Goal: Task Accomplishment & Management: Use online tool/utility

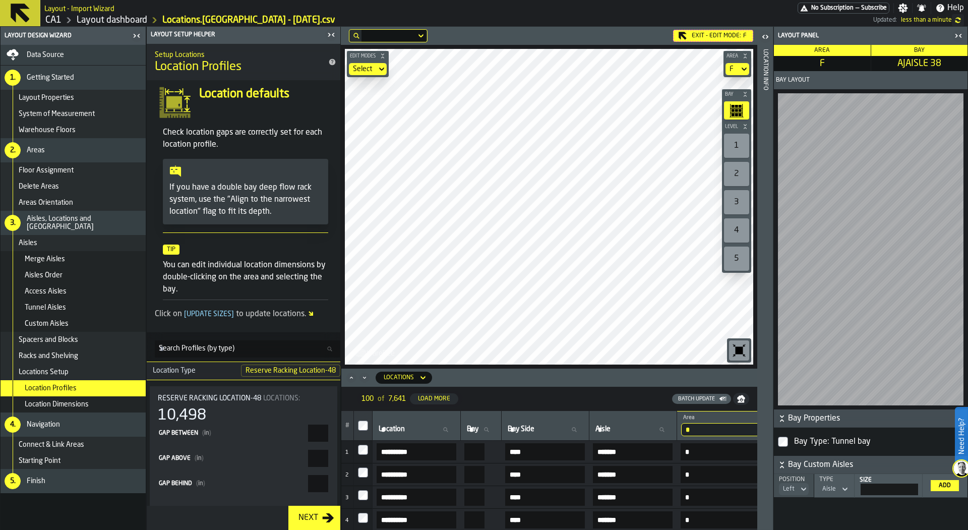
scroll to position [1602, 0]
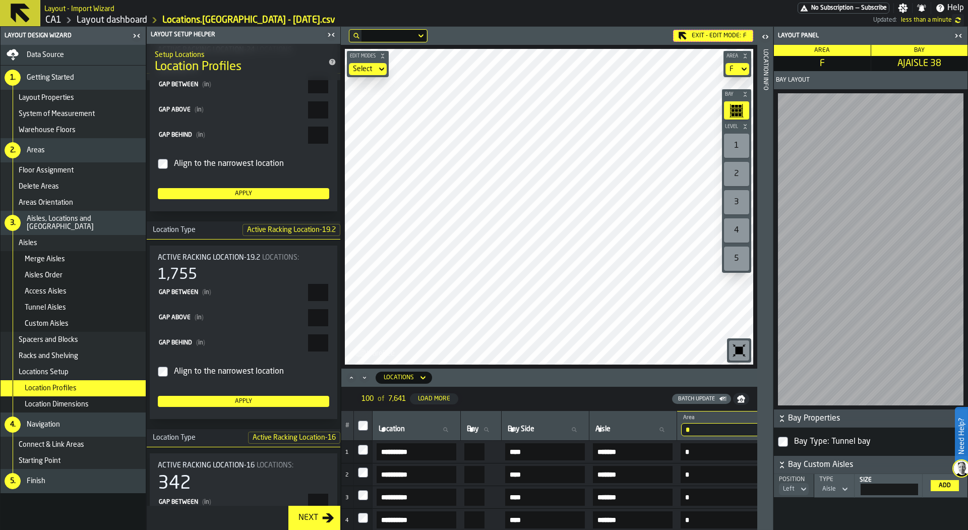
click at [75, 55] on div "Data Source" at bounding box center [84, 55] width 115 height 8
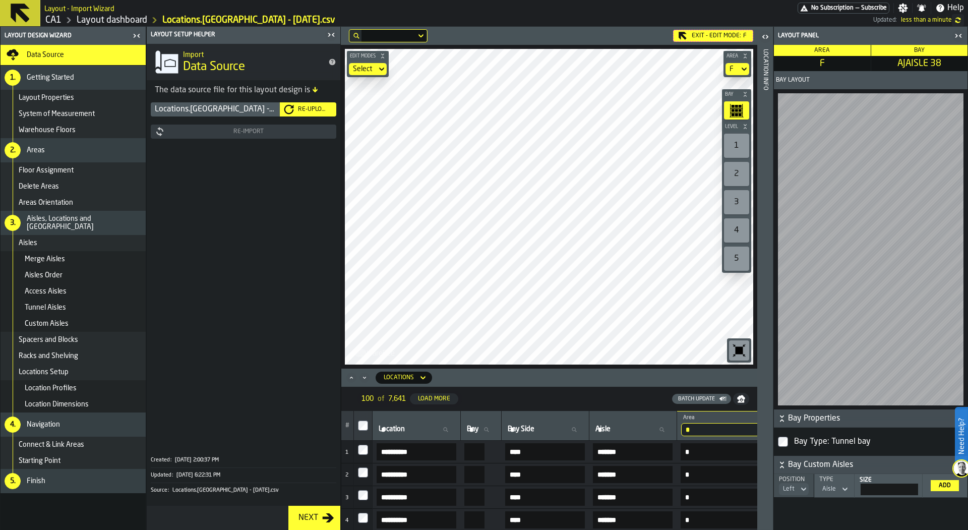
scroll to position [0, 0]
click at [302, 108] on div "Re-Upload" at bounding box center [313, 109] width 38 height 7
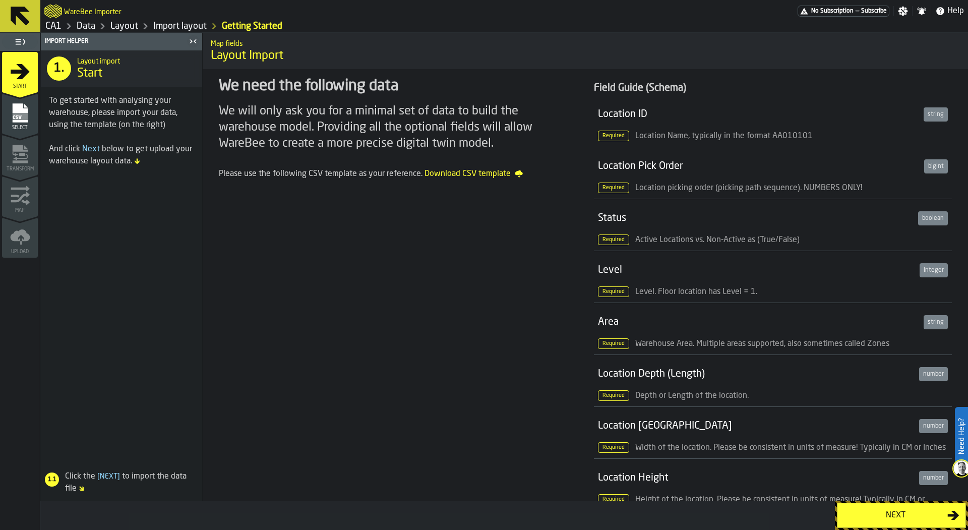
click at [18, 107] on icon "menu Select" at bounding box center [19, 112] width 15 height 19
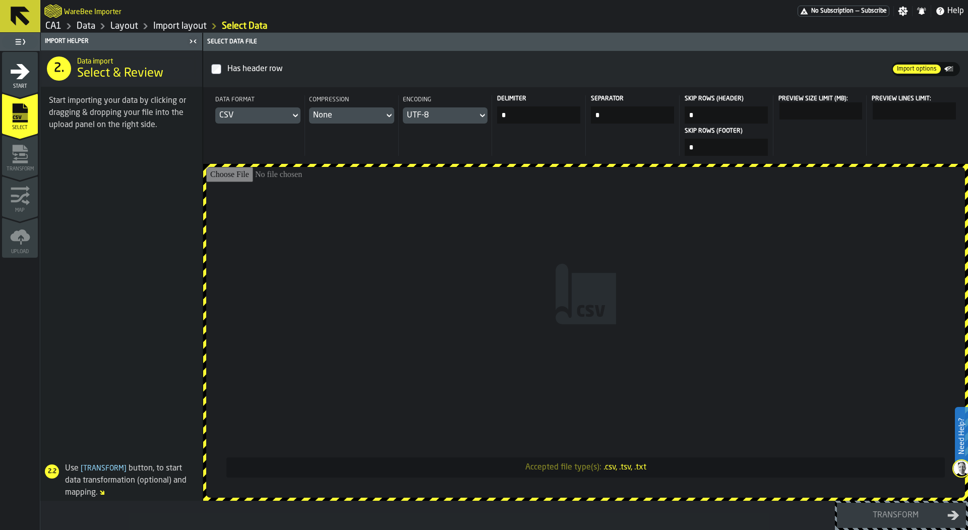
click at [393, 304] on input "Accepted file type(s): .csv, .tsv, .txt" at bounding box center [585, 332] width 759 height 331
type input "**********"
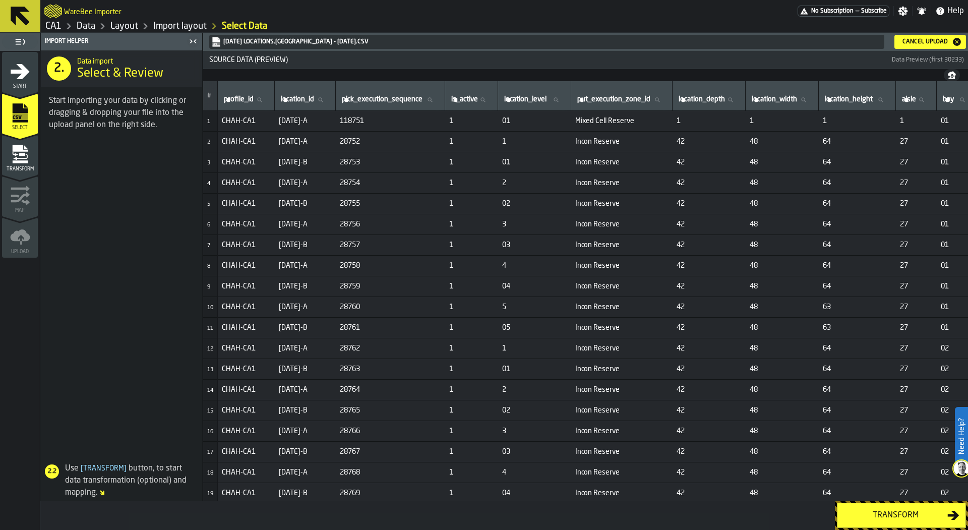
click at [881, 508] on button "Transform" at bounding box center [901, 515] width 129 height 25
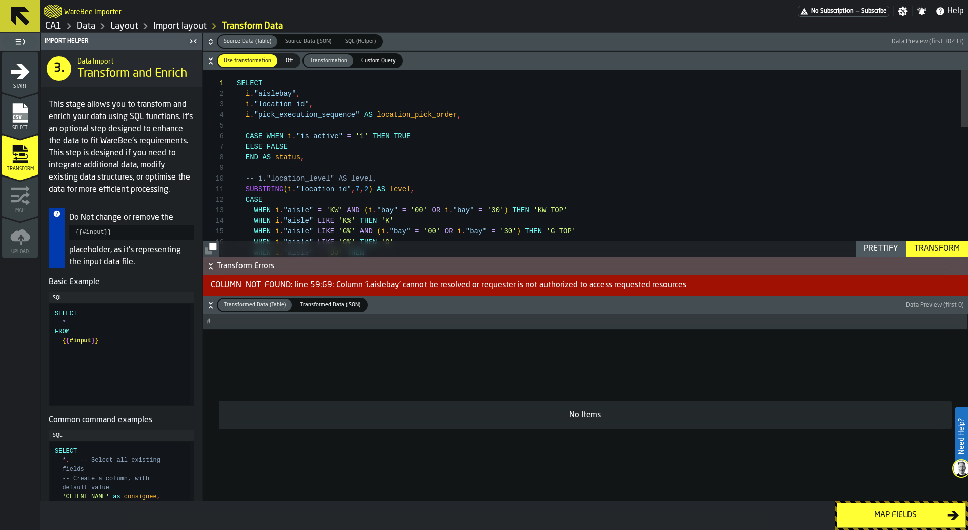
click at [208, 38] on icon "button-" at bounding box center [211, 42] width 10 height 10
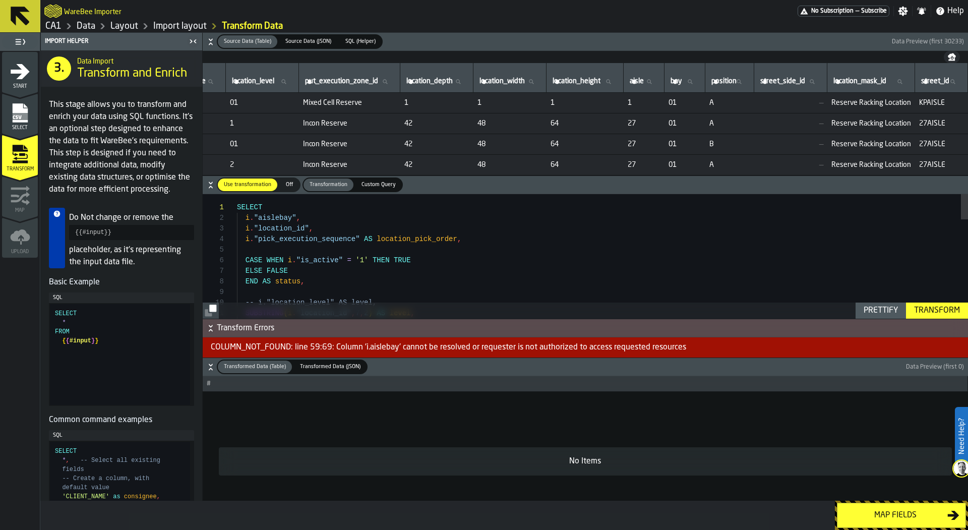
scroll to position [0, 317]
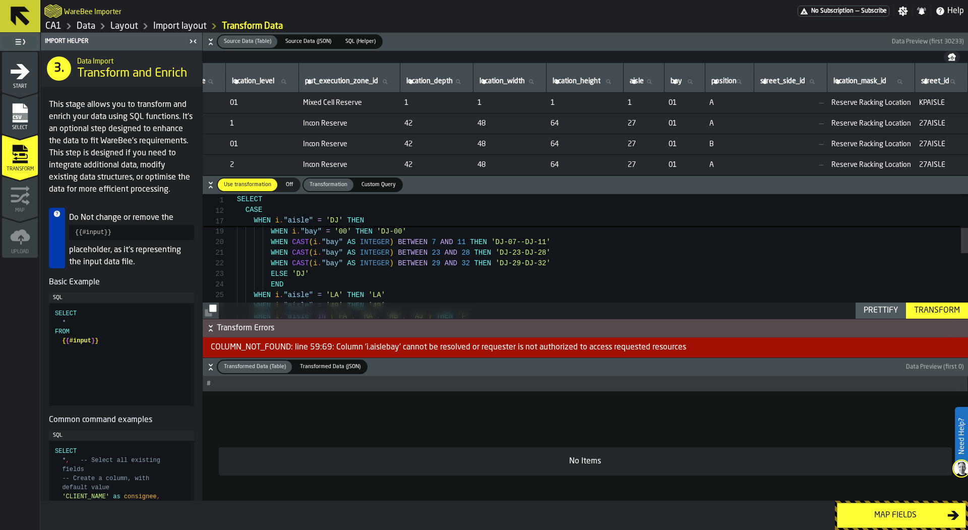
click at [575, 213] on span "CASE" at bounding box center [599, 210] width 724 height 11
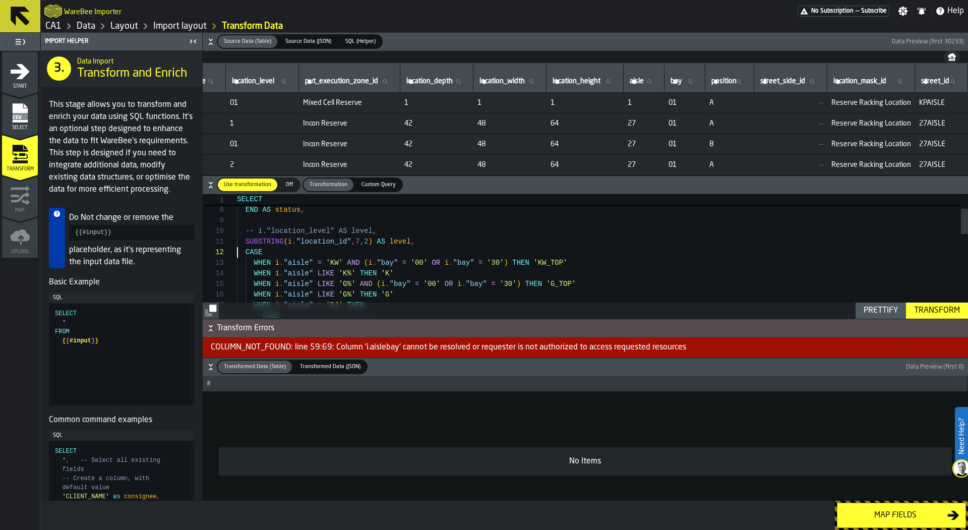
type textarea "**********"
click at [612, 228] on div "WHEN i . "aisle" LIKE 'G%' AND ( i . "bay" = '00' OR i . "bay" = '30' ) THEN 'G…" at bounding box center [602, 429] width 731 height 614
click at [212, 366] on icon "button-" at bounding box center [211, 367] width 10 height 10
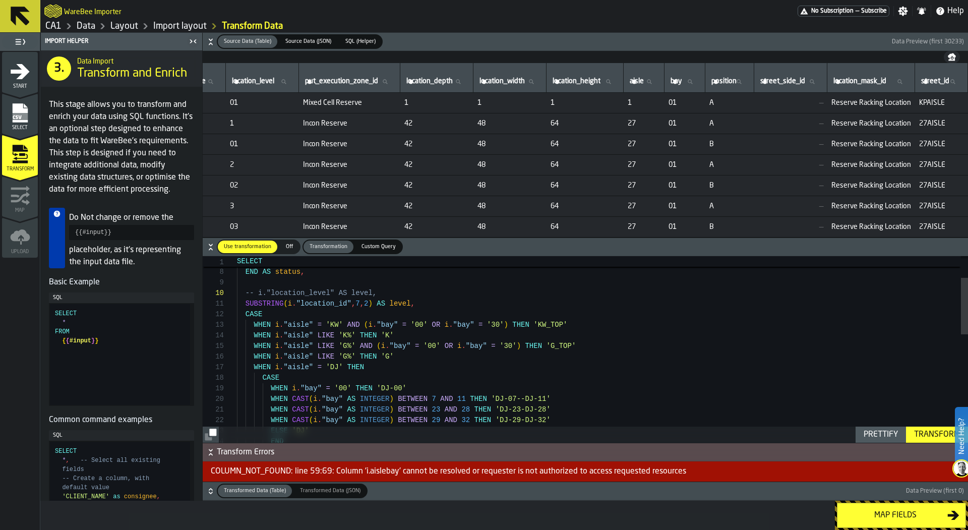
type textarea "**********"
click at [684, 344] on div "WHEN i . "aisle" LIKE 'G%' AND ( i . "bay" = '00' OR i . "bay" = '30' ) THEN 'G…" at bounding box center [602, 491] width 731 height 614
type textarea "*****"
type textarea "**********"
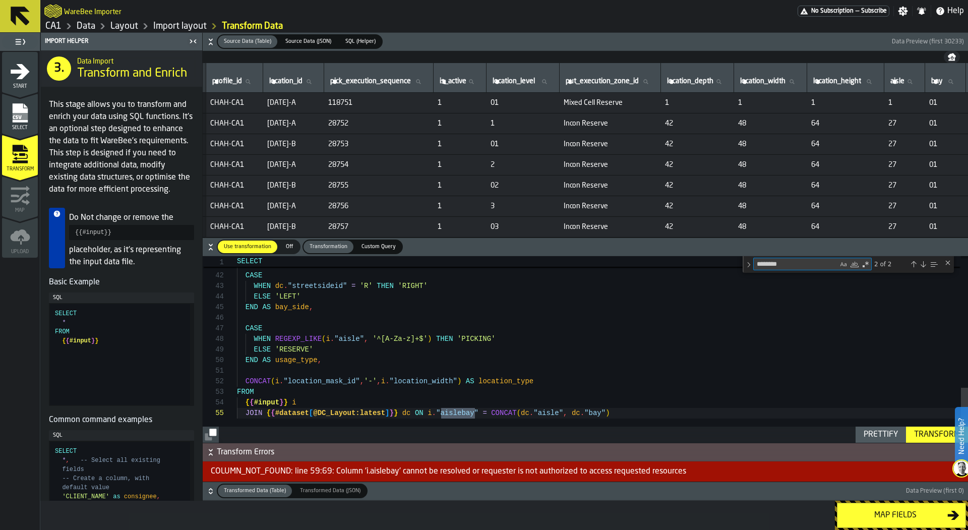
scroll to position [0, 0]
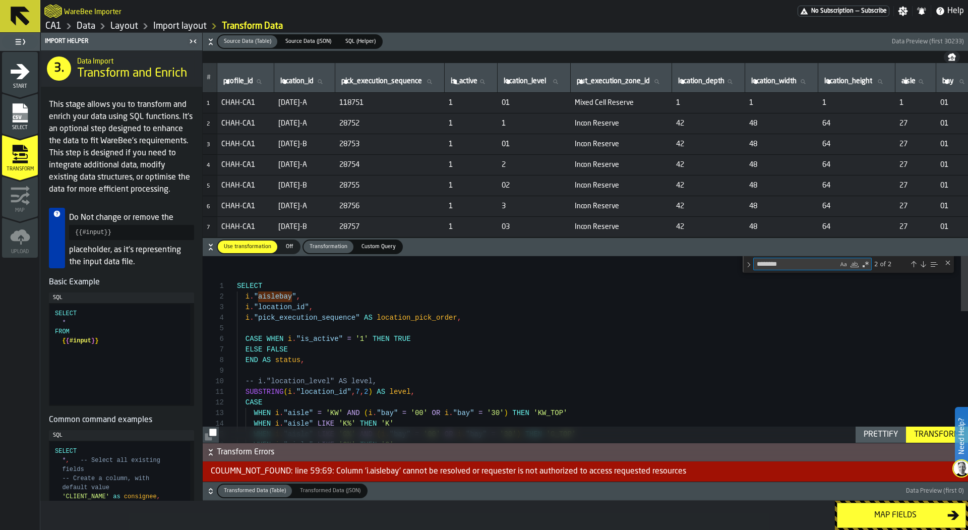
type textarea "********"
drag, startPoint x: 307, startPoint y: 293, endPoint x: 223, endPoint y: 293, distance: 84.7
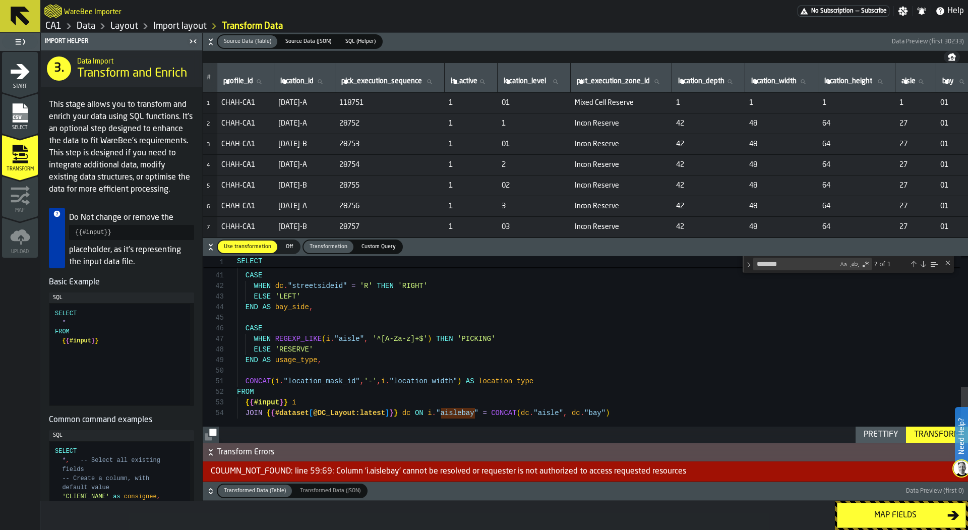
scroll to position [31, 0]
drag, startPoint x: 491, startPoint y: 415, endPoint x: 635, endPoint y: 413, distance: 143.2
click at [635, 413] on div "( CODEPOINT ( CAST ( SUBSTRING ( "location_id" , 10 , 1 ) AS VARCHAR ( 1 ) ) ) …" at bounding box center [602, 132] width 731 height 620
click at [447, 413] on div "( CODEPOINT ( CAST ( SUBSTRING ( "location_id" , 10 , 1 ) AS VARCHAR ( 1 ) ) ) …" at bounding box center [602, 132] width 731 height 620
drag, startPoint x: 480, startPoint y: 411, endPoint x: 427, endPoint y: 412, distance: 52.9
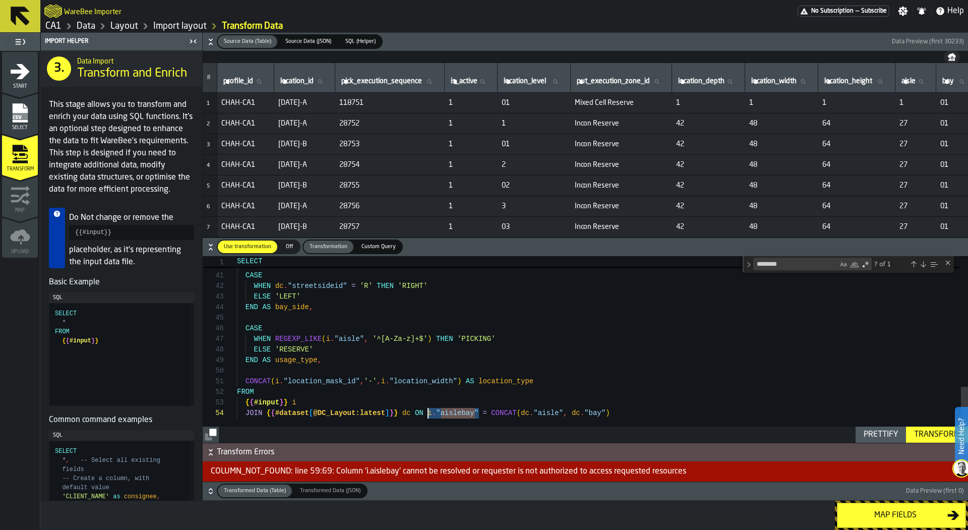
click at [427, 412] on div "( CODEPOINT ( CAST ( SUBSTRING ( "location_id" , 10 , 1 ) AS VARCHAR ( 1 ) ) ) …" at bounding box center [602, 132] width 731 height 620
click at [467, 414] on div "( CODEPOINT ( CAST ( SUBSTRING ( "location_id" , 10 , 1 ) AS VARCHAR ( 1 ) ) ) …" at bounding box center [602, 132] width 731 height 620
click at [513, 414] on div "( CODEPOINT ( CAST ( SUBSTRING ( "location_id" , 10 , 1 ) AS VARCHAR ( 1 ) ) ) …" at bounding box center [602, 132] width 731 height 620
type textarea "**********"
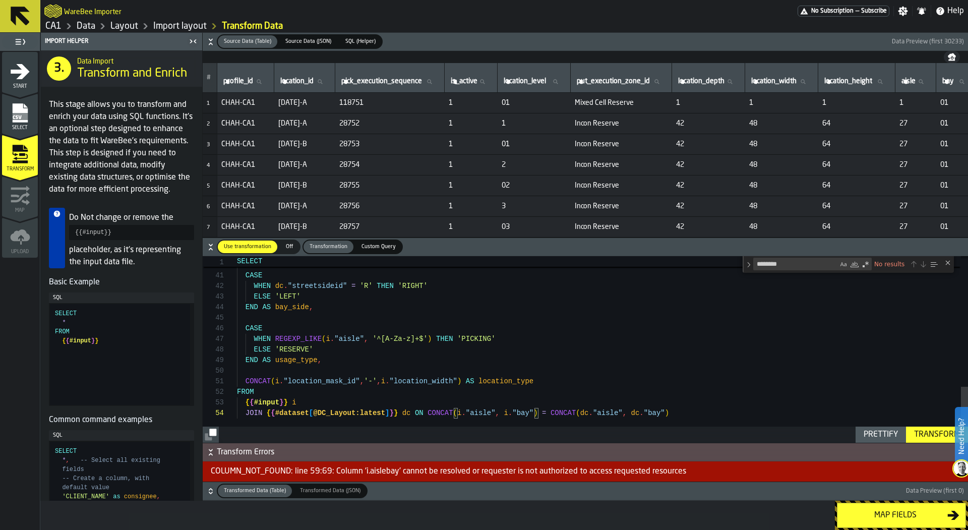
click at [914, 432] on div "Transform" at bounding box center [937, 434] width 54 height 12
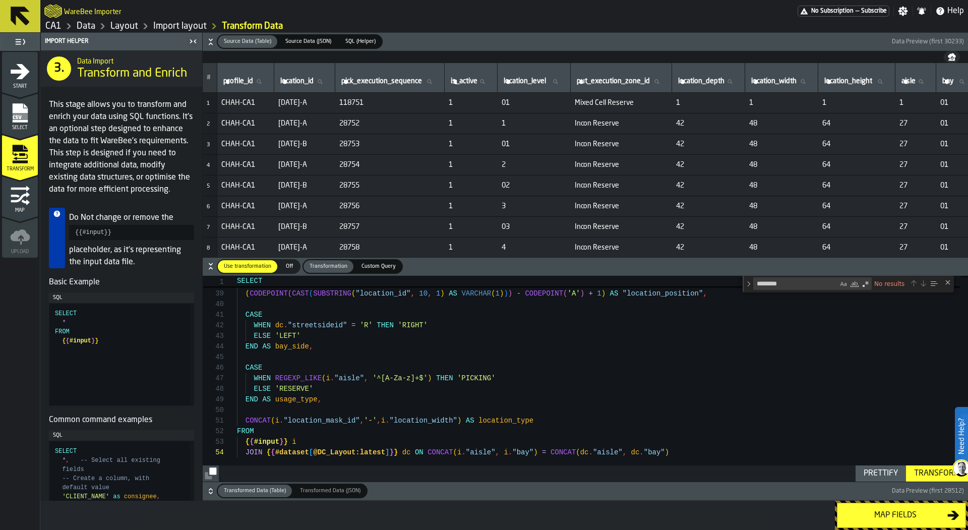
click at [211, 488] on icon "button-" at bounding box center [211, 491] width 10 height 10
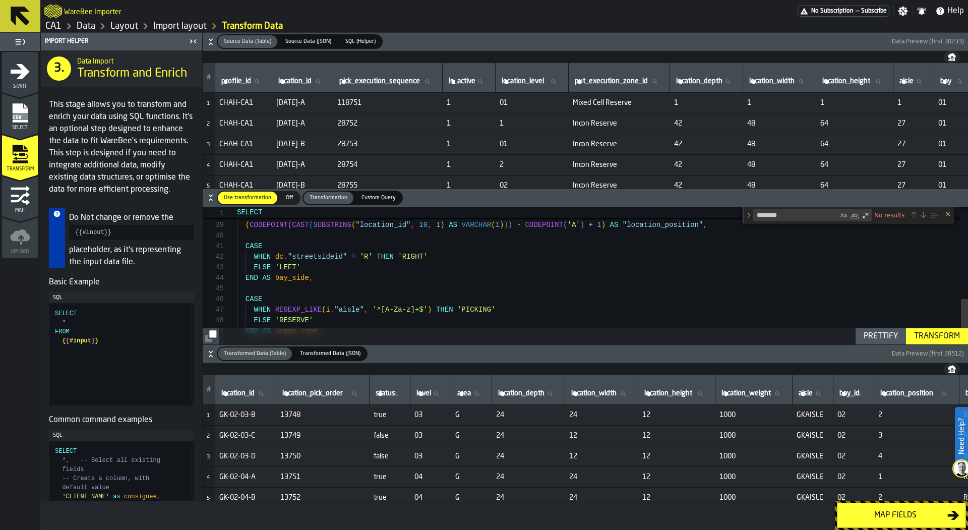
click at [913, 511] on div "Map fields" at bounding box center [895, 515] width 104 height 12
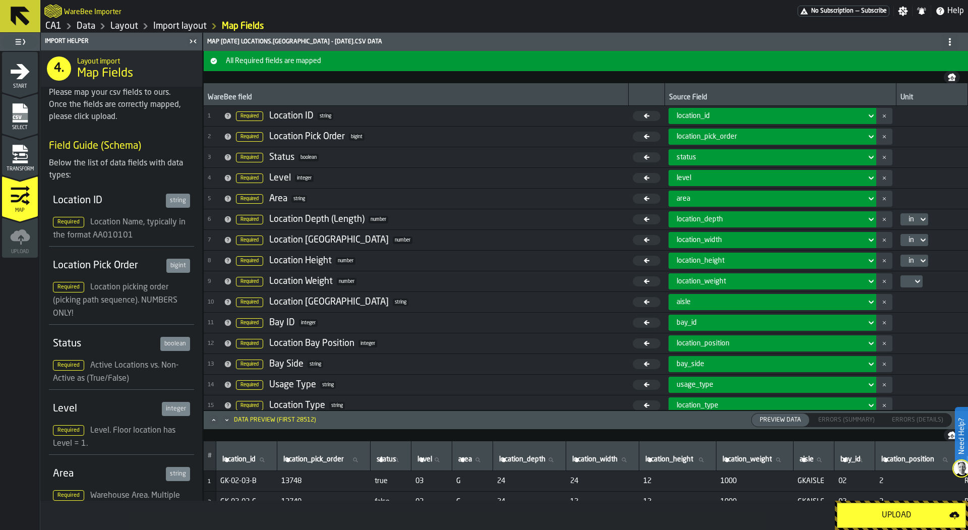
click at [913, 511] on div "Upload" at bounding box center [896, 515] width 106 height 12
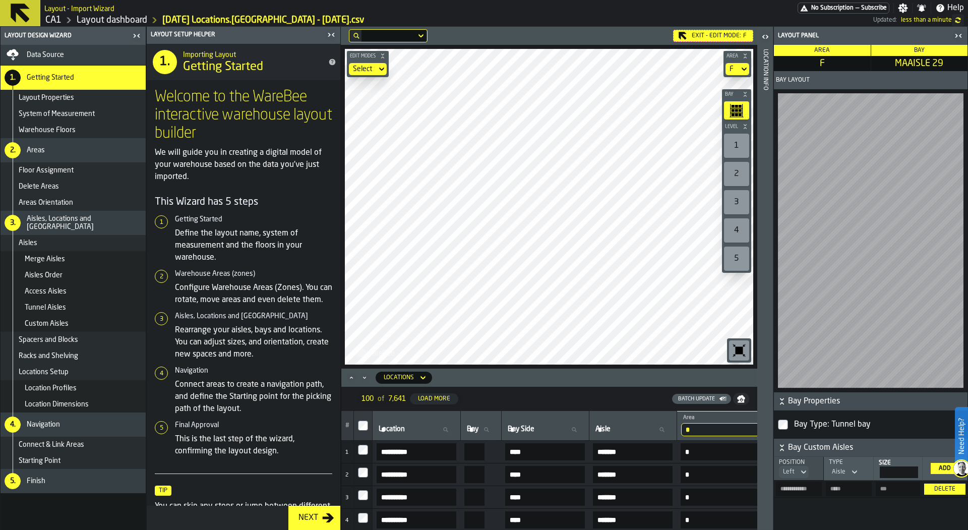
click at [549, 40] on div "Exit - Edit Mode: F Edit Modes Select Area F Bay Level 1 2 3 4 5 M A K I N G W …" at bounding box center [549, 198] width 416 height 342
click at [608, 412] on div "**********" at bounding box center [549, 278] width 416 height 503
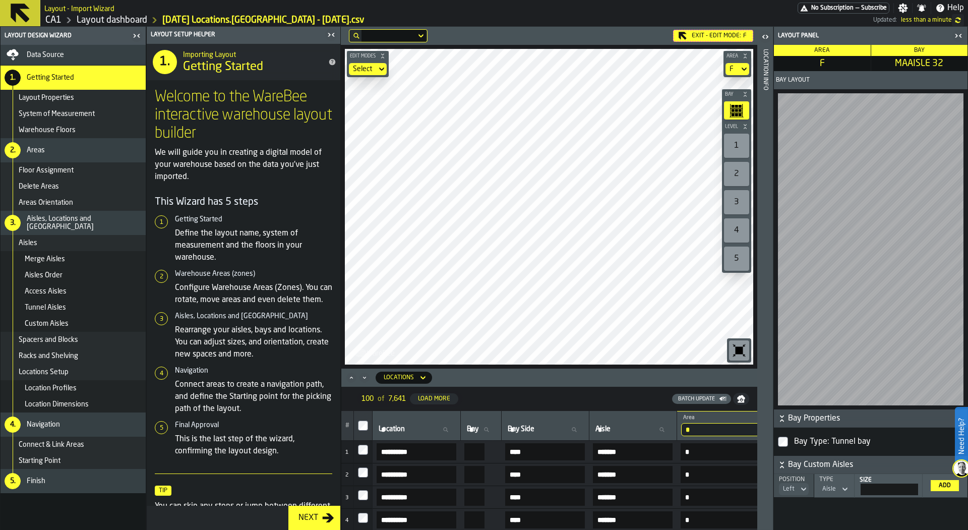
click at [333, 29] on icon "button-toggle-Close me" at bounding box center [331, 35] width 12 height 12
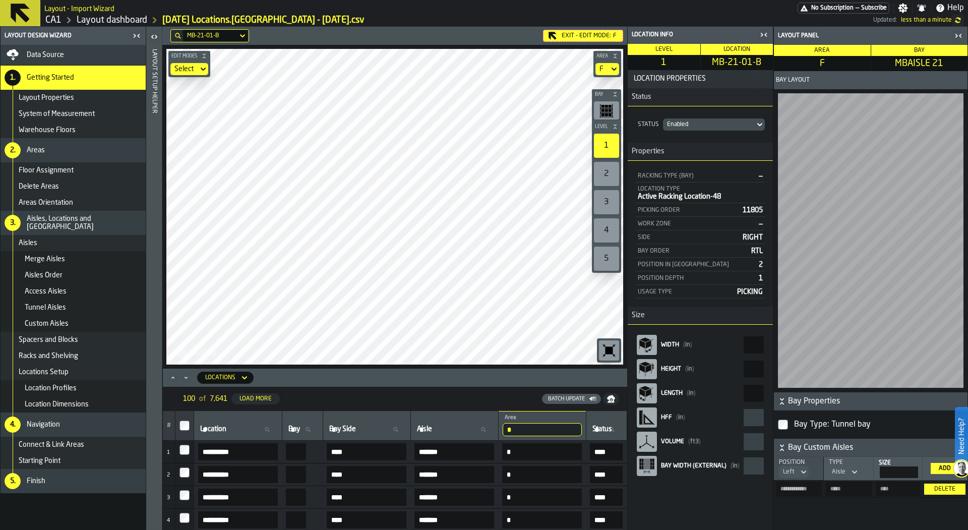
click at [489, 409] on div "**********" at bounding box center [394, 278] width 465 height 503
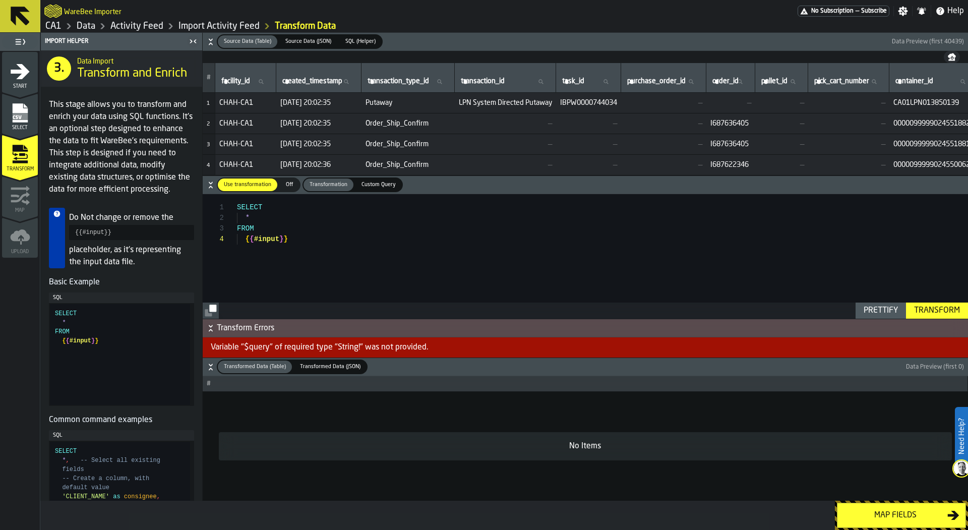
scroll to position [31, 0]
click at [91, 23] on link "Data" at bounding box center [86, 26] width 19 height 11
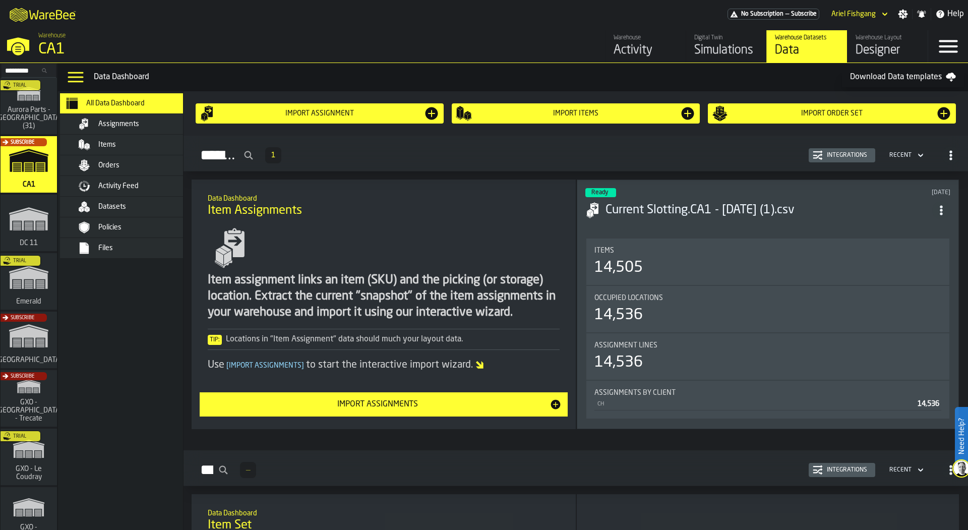
click at [136, 244] on div "Files" at bounding box center [147, 248] width 99 height 8
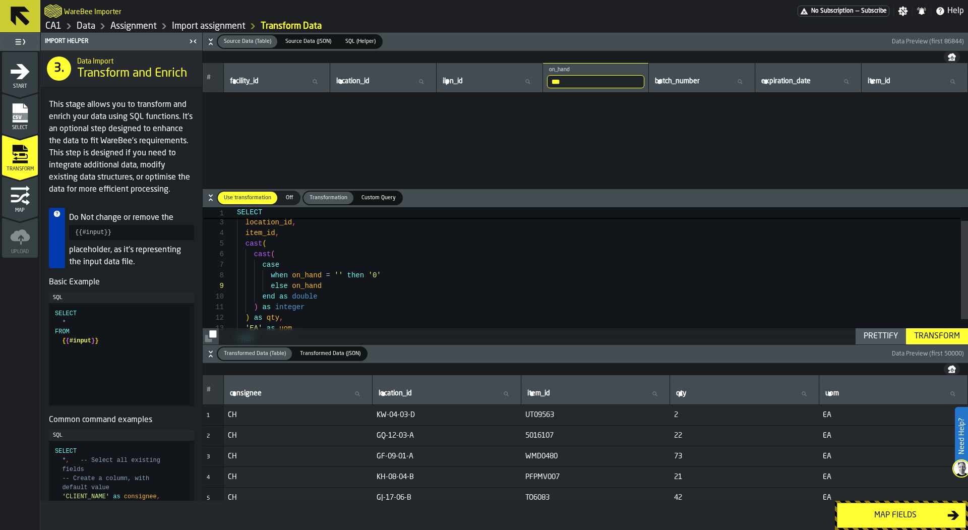
scroll to position [85, 0]
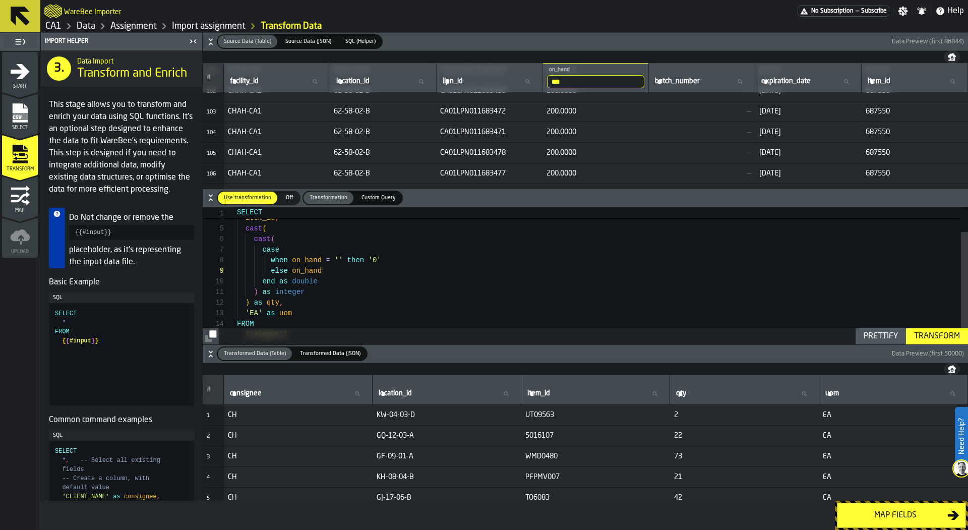
click at [927, 336] on div "Transform" at bounding box center [937, 336] width 54 height 12
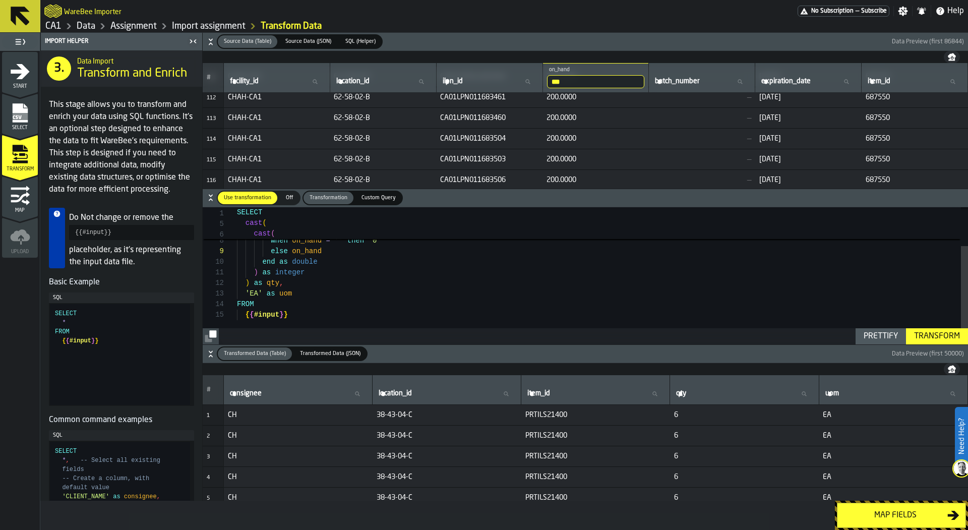
scroll to position [2229, 0]
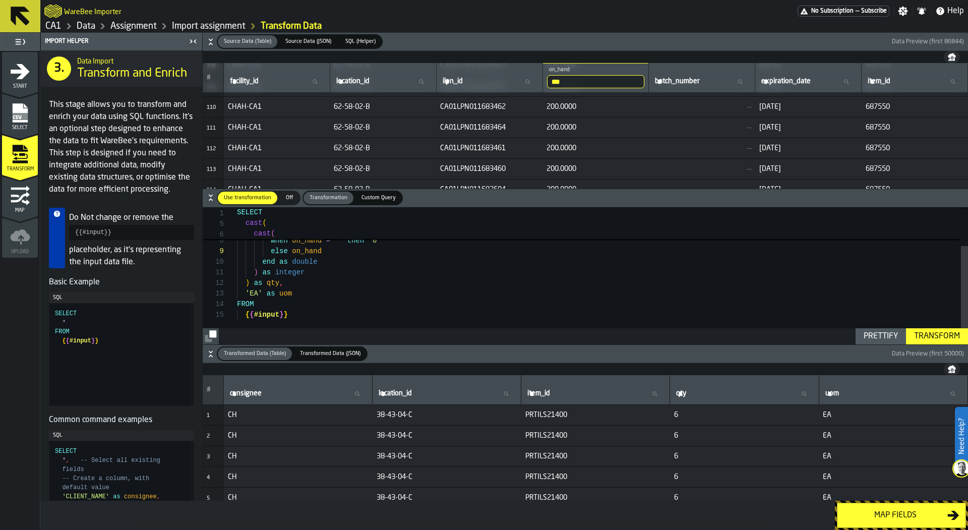
click at [620, 78] on input "***" at bounding box center [596, 81] width 98 height 13
click at [639, 80] on input "***" at bounding box center [596, 81] width 98 height 13
click at [634, 80] on input "***" at bounding box center [596, 81] width 98 height 13
type input "*"
click at [868, 508] on button "Map fields" at bounding box center [901, 515] width 129 height 25
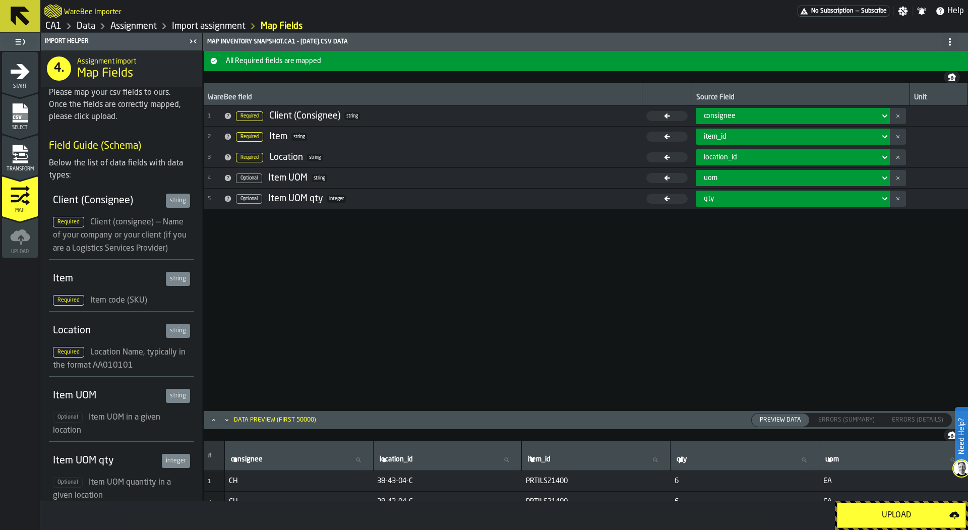
click at [871, 511] on div "Upload" at bounding box center [896, 515] width 106 height 12
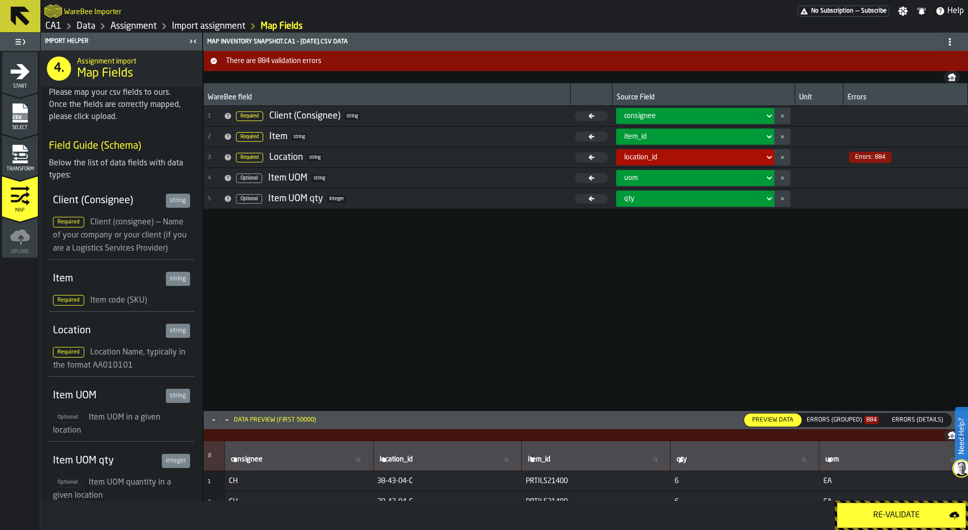
click at [849, 412] on header "Data Preview (first 50000) Preview Data Preview Data Errors (Grouped) 884 Error…" at bounding box center [586, 420] width 764 height 18
click at [848, 418] on div "Errors (Grouped) 884" at bounding box center [842, 419] width 72 height 7
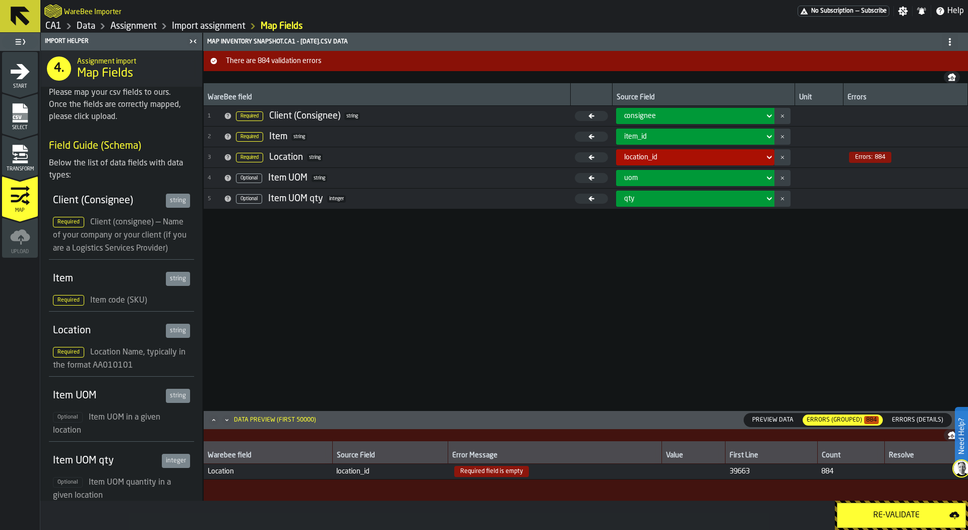
drag, startPoint x: 472, startPoint y: 464, endPoint x: 580, endPoint y: 464, distance: 107.9
click at [580, 464] on td "Required field is empty" at bounding box center [555, 472] width 214 height 16
click at [33, 168] on span "Transform" at bounding box center [20, 169] width 36 height 6
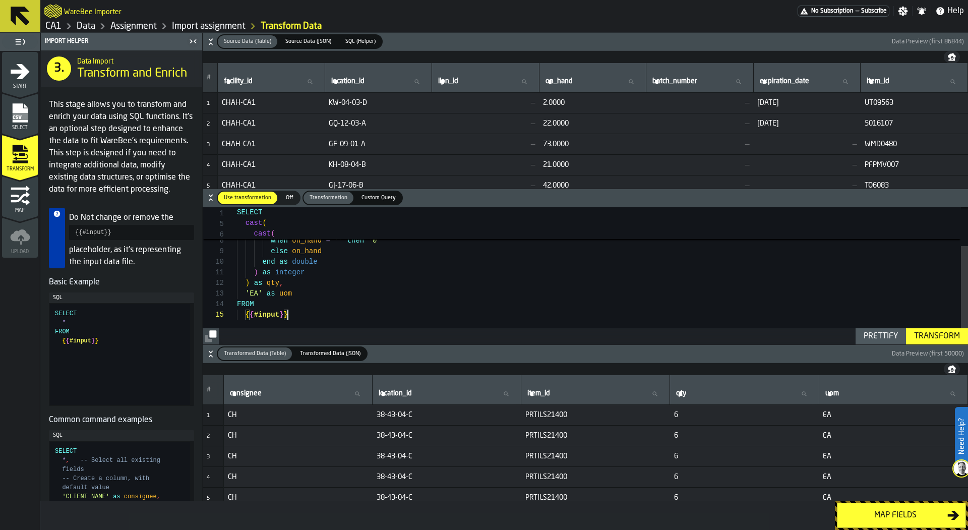
click at [340, 312] on div "cast ( cast ( case when on_hand = '' then '0' else on_hand end as double ) as i…" at bounding box center [602, 248] width 731 height 191
click at [255, 314] on div "cast ( case when on_hand = '' then '0' else on_hand end as double ) as integer …" at bounding box center [602, 244] width 731 height 202
click at [282, 311] on div "cast ( case when on_hand = '' then '0' else on_hand end as double ) as integer …" at bounding box center [602, 244] width 731 height 202
type textarea "**********"
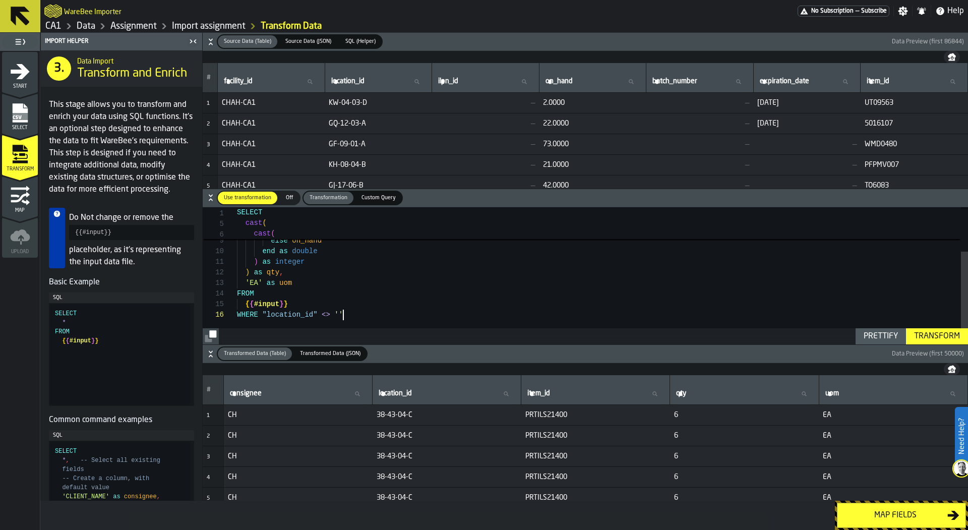
click at [914, 338] on div "Transform" at bounding box center [937, 336] width 54 height 12
click at [881, 511] on div "Map fields" at bounding box center [895, 515] width 104 height 12
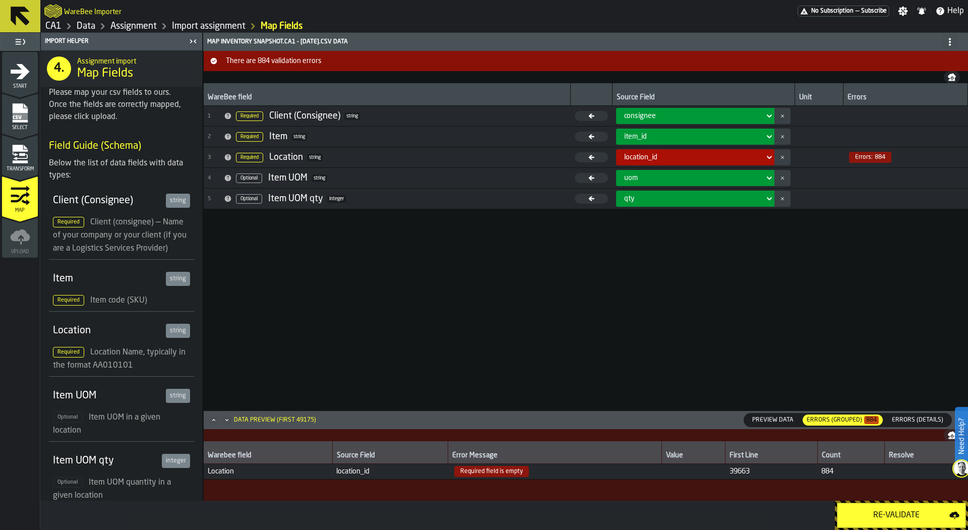
click at [881, 511] on div "Re-Validate" at bounding box center [896, 515] width 106 height 12
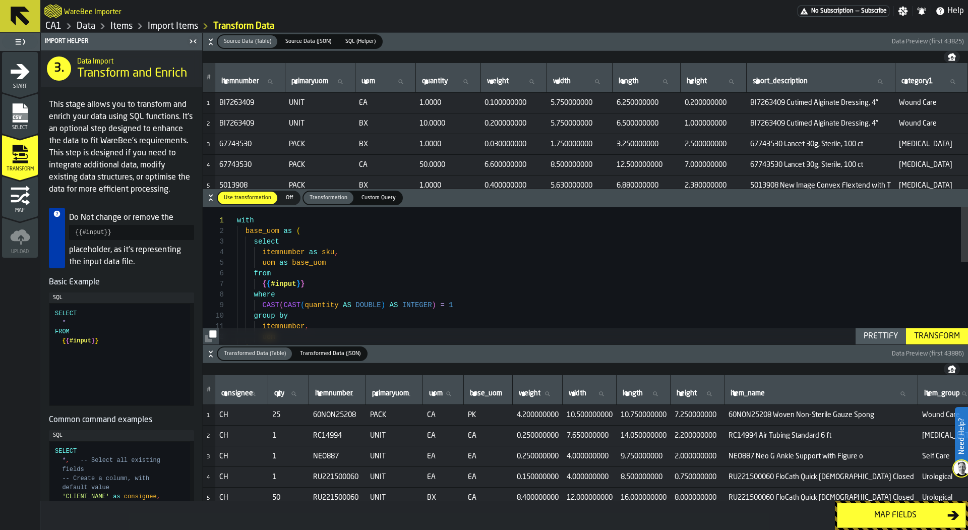
click at [936, 332] on div "Transform" at bounding box center [937, 336] width 54 height 12
click at [885, 514] on div "Map fields" at bounding box center [895, 515] width 104 height 12
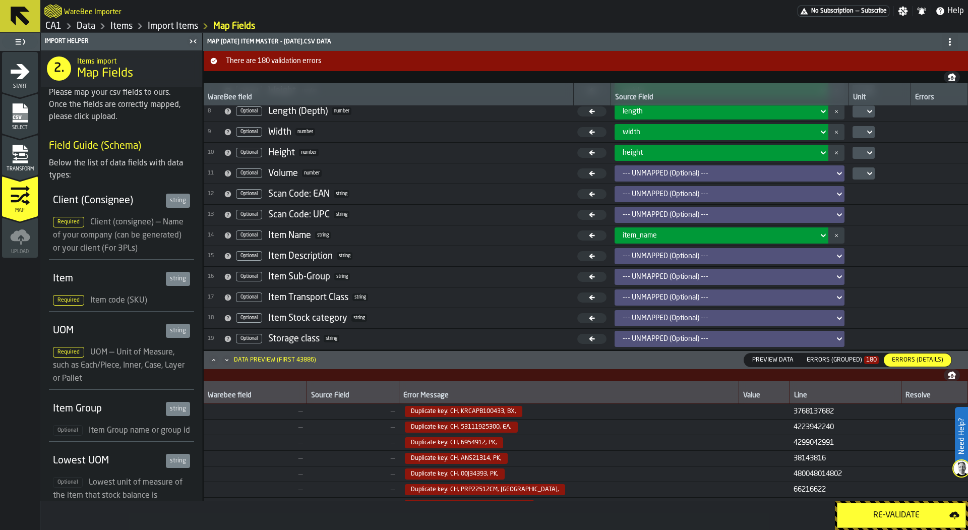
scroll to position [206, 0]
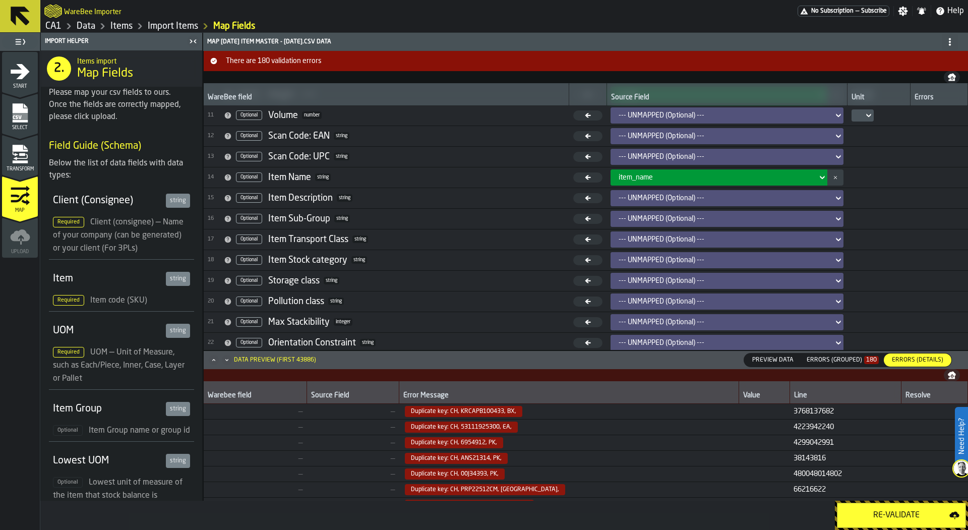
click at [853, 357] on div "Errors (Grouped) 180" at bounding box center [842, 359] width 72 height 7
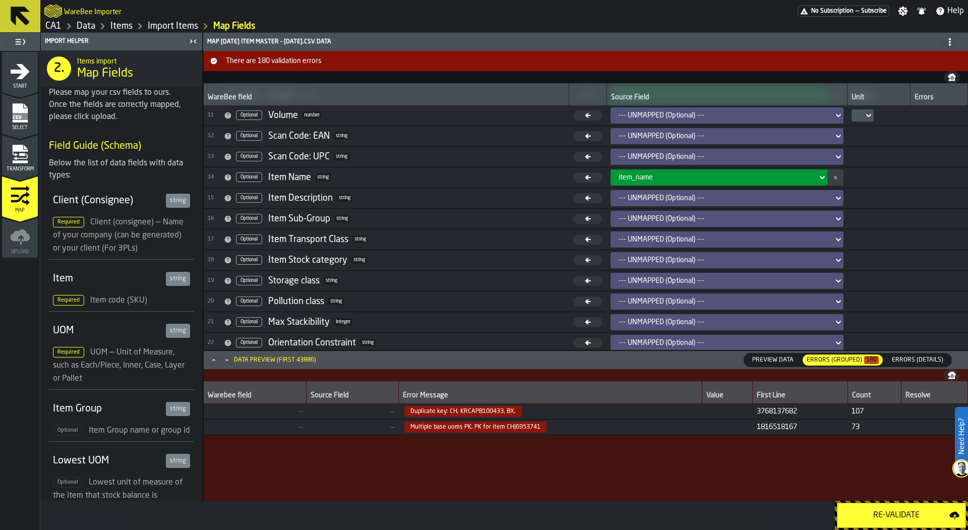
click at [913, 354] on div "Errors (Details)" at bounding box center [918, 359] width 68 height 13
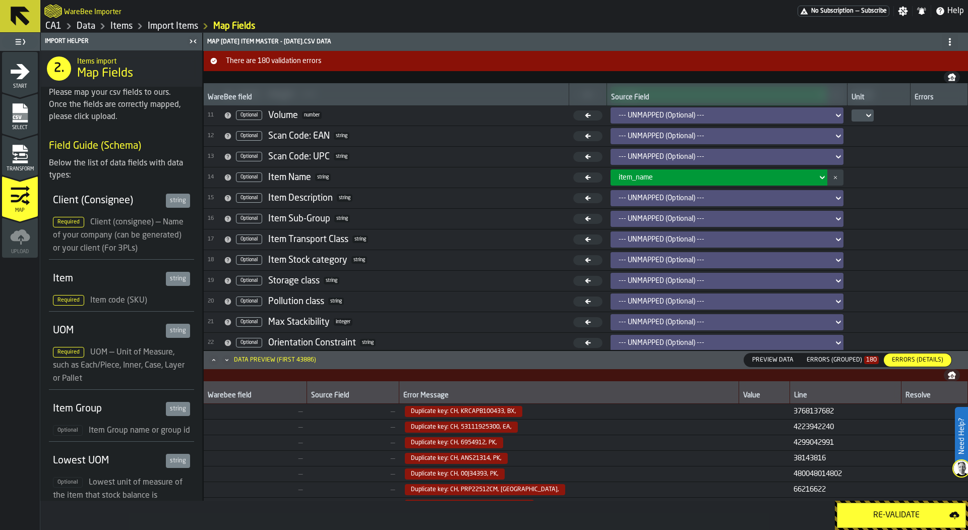
click at [27, 149] on icon "menu Transform" at bounding box center [20, 154] width 20 height 20
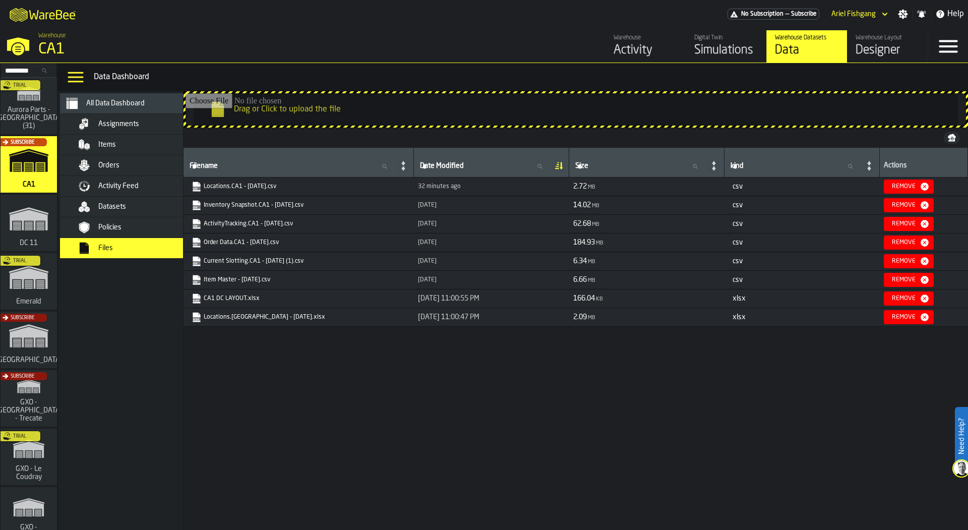
click at [252, 185] on link "Locations.CA1 - [DATE].csv" at bounding box center [298, 186] width 212 height 10
